Goal: Task Accomplishment & Management: Use online tool/utility

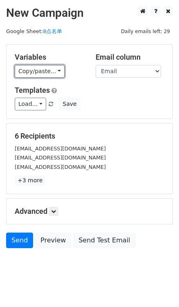
drag, startPoint x: 54, startPoint y: 67, endPoint x: 63, endPoint y: 75, distance: 12.5
click at [54, 67] on link "Copy/paste..." at bounding box center [40, 71] width 50 height 13
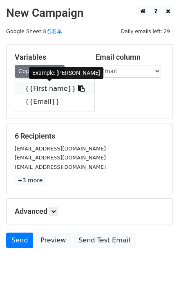
click at [78, 89] on icon at bounding box center [81, 88] width 7 height 7
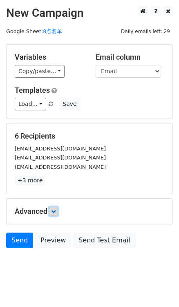
click at [56, 210] on icon at bounding box center [53, 211] width 5 height 5
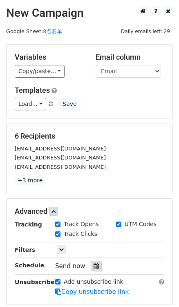
click at [91, 266] on div at bounding box center [96, 266] width 11 height 11
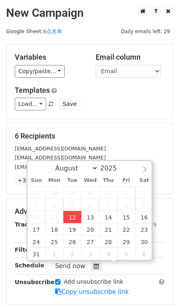
type input "2025-08-12 16:55"
type input "04"
type input "55"
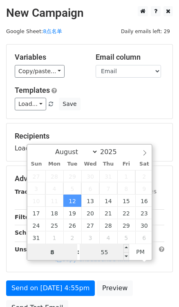
type input "8"
type input "2025-08-12 20:55"
type input "08"
click at [111, 247] on input "55" at bounding box center [105, 252] width 50 height 16
type input "0"
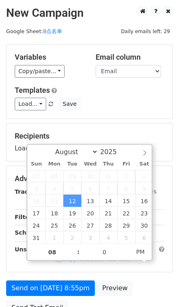
type input "2025-08-12 20:00"
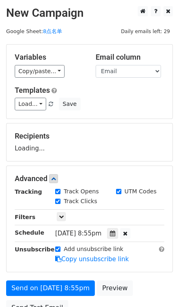
click at [157, 107] on div "Load... No templates saved Save" at bounding box center [90, 104] width 162 height 13
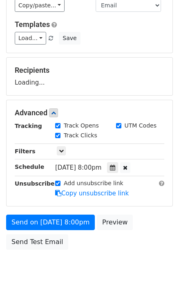
scroll to position [74, 0]
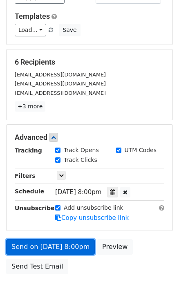
click at [78, 249] on link "Send on Aug 12 at 8:00pm" at bounding box center [50, 248] width 89 height 16
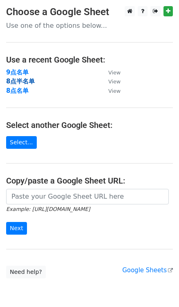
click at [18, 80] on strong "8点半名单" at bounding box center [20, 81] width 29 height 7
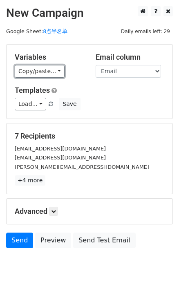
drag, startPoint x: 57, startPoint y: 77, endPoint x: 64, endPoint y: 72, distance: 8.1
click at [57, 77] on link "Copy/paste..." at bounding box center [40, 71] width 50 height 13
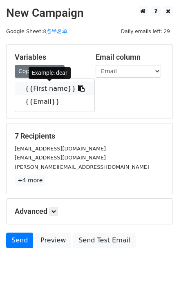
click at [71, 94] on link "{{First name}}" at bounding box center [54, 88] width 79 height 13
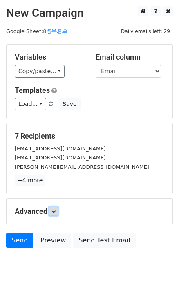
click at [54, 211] on icon at bounding box center [53, 211] width 5 height 5
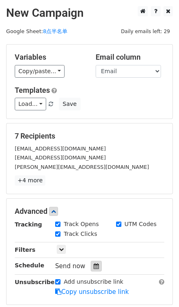
click at [98, 262] on div at bounding box center [96, 266] width 11 height 11
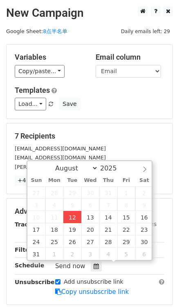
type input "2025-08-12 16:55"
type input "04"
type input "55"
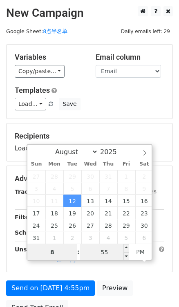
type input "8"
type input "2025-08-12 20:55"
type input "08"
click at [111, 252] on input "55" at bounding box center [105, 252] width 50 height 16
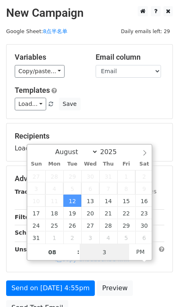
type input "30"
type input "2025-08-12 20:30"
click at [136, 103] on div "Load... No templates saved Save" at bounding box center [90, 104] width 162 height 13
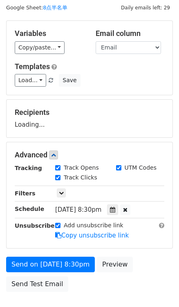
scroll to position [37, 0]
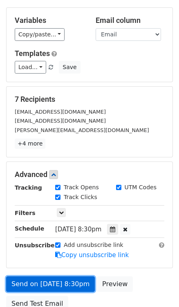
click at [67, 283] on link "Send on Aug 12 at 8:30pm" at bounding box center [50, 285] width 89 height 16
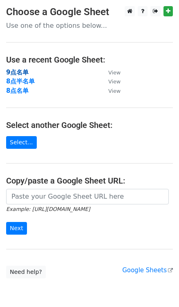
click at [12, 75] on strong "9点名单" at bounding box center [17, 72] width 23 height 7
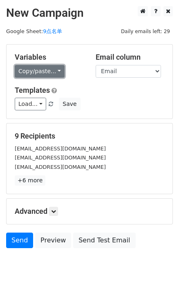
click at [56, 72] on link "Copy/paste..." at bounding box center [40, 71] width 50 height 13
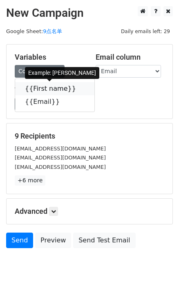
click at [78, 89] on icon at bounding box center [81, 88] width 7 height 7
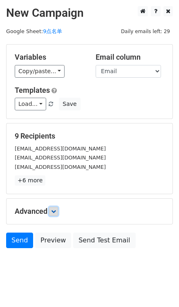
drag, startPoint x: 54, startPoint y: 209, endPoint x: 66, endPoint y: 214, distance: 13.1
click at [54, 209] on icon at bounding box center [53, 211] width 5 height 5
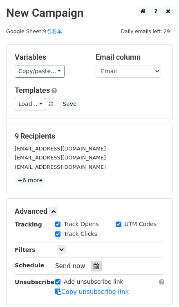
click at [95, 267] on icon at bounding box center [96, 267] width 5 height 6
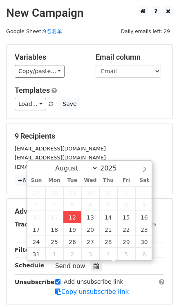
type input "[DATE] 16:56"
type input "04"
type input "56"
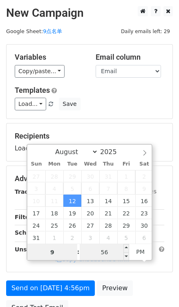
type input "9"
type input "[DATE] 21:56"
type input "09"
click at [101, 252] on input "56" at bounding box center [105, 252] width 50 height 16
type input "0"
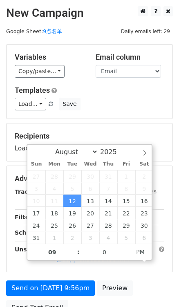
type input "[DATE] 21:00"
click at [136, 115] on div "Variables Copy/paste... {{First name}} {{Email}} Email column First name Email …" at bounding box center [90, 82] width 166 height 74
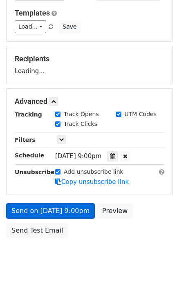
scroll to position [110, 0]
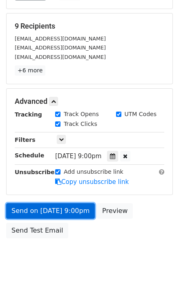
click at [72, 212] on link "Send on [DATE] 9:00pm" at bounding box center [50, 211] width 89 height 16
